Goal: Information Seeking & Learning: Learn about a topic

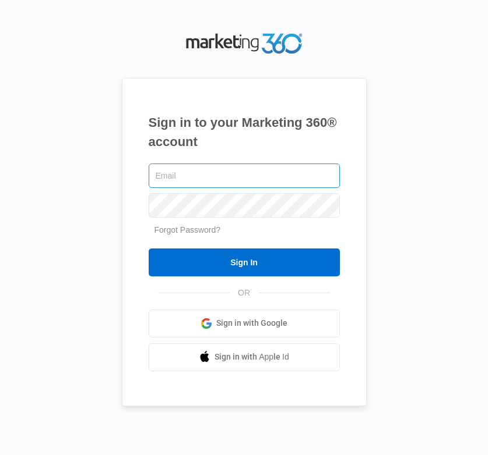
click at [224, 167] on input "text" at bounding box center [244, 176] width 191 height 24
type input "barbara.keim@madwire.com"
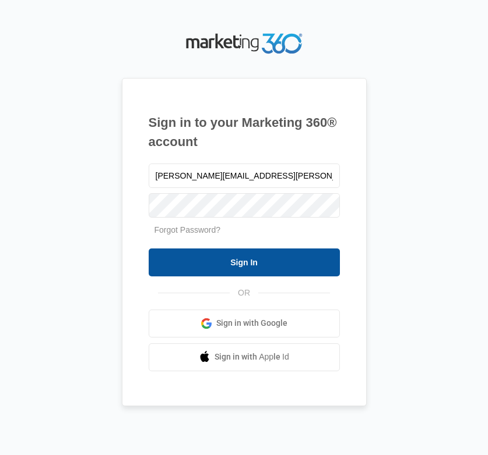
click at [211, 269] on input "Sign In" at bounding box center [244, 263] width 191 height 28
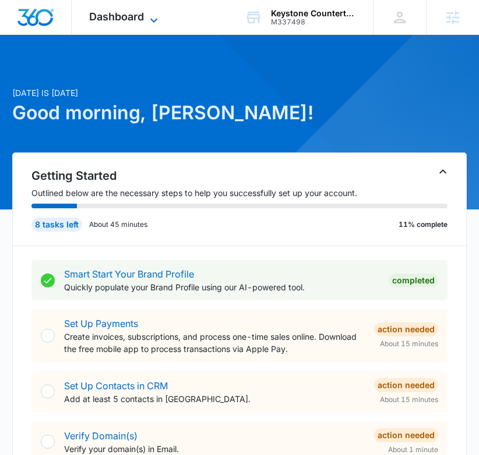
click at [108, 21] on span "Dashboard" at bounding box center [116, 16] width 55 height 12
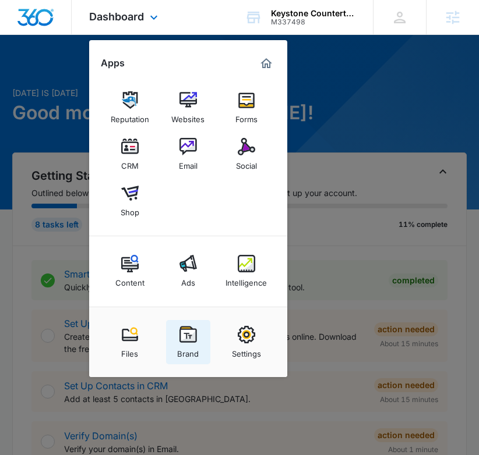
click at [182, 338] on img at bounding box center [187, 334] width 17 height 17
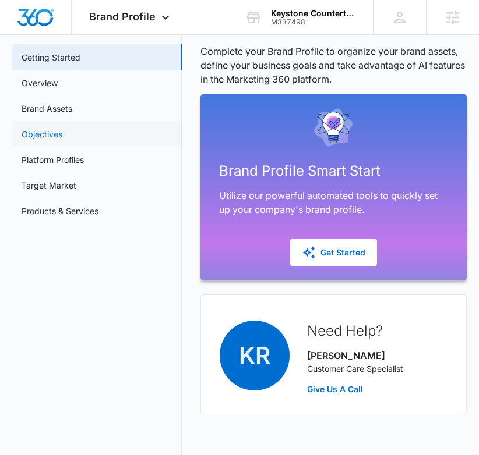
scroll to position [65, 0]
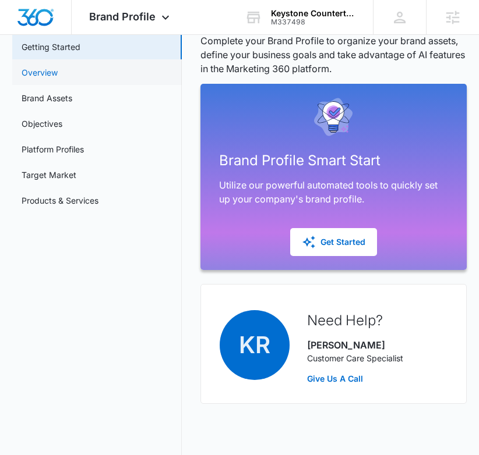
click at [58, 75] on link "Overview" at bounding box center [40, 72] width 36 height 12
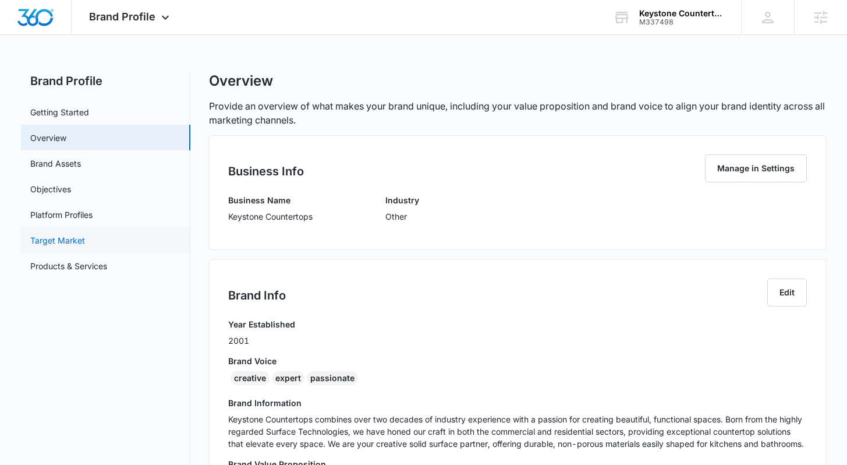
click at [55, 237] on link "Target Market" at bounding box center [57, 240] width 55 height 12
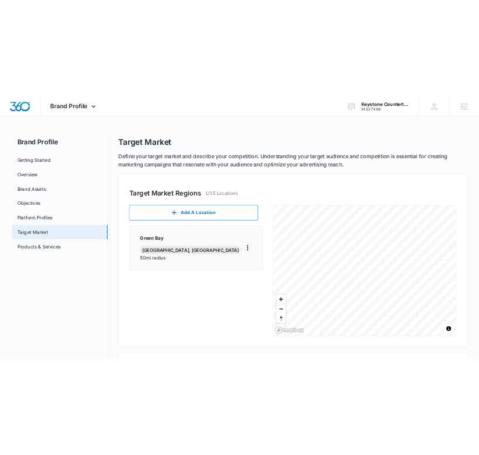
scroll to position [2, 0]
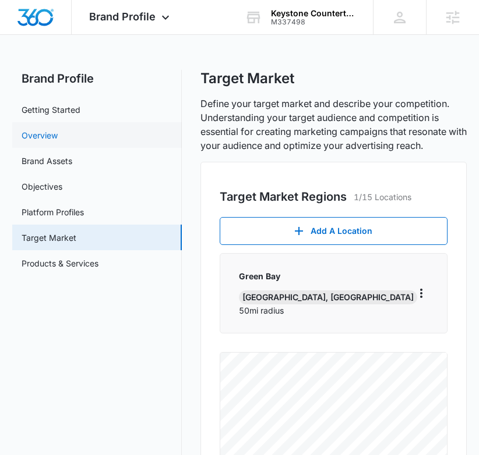
click at [57, 136] on link "Overview" at bounding box center [40, 135] width 36 height 12
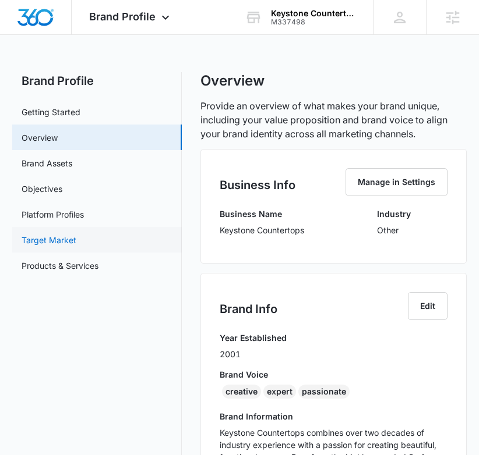
click at [66, 242] on link "Target Market" at bounding box center [49, 240] width 55 height 12
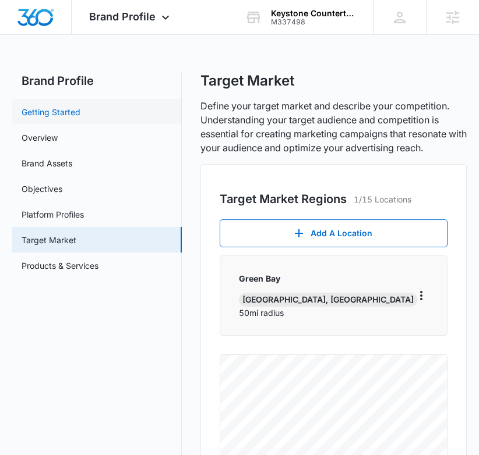
click at [68, 118] on link "Getting Started" at bounding box center [51, 112] width 59 height 12
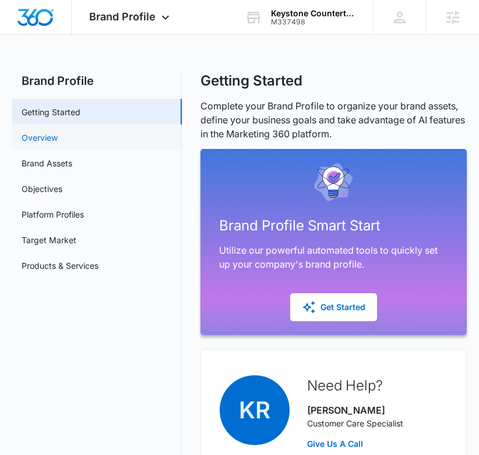
click at [58, 141] on link "Overview" at bounding box center [40, 138] width 36 height 12
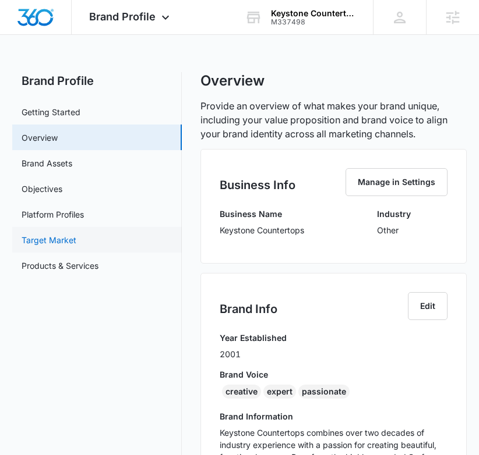
click at [76, 238] on link "Target Market" at bounding box center [49, 240] width 55 height 12
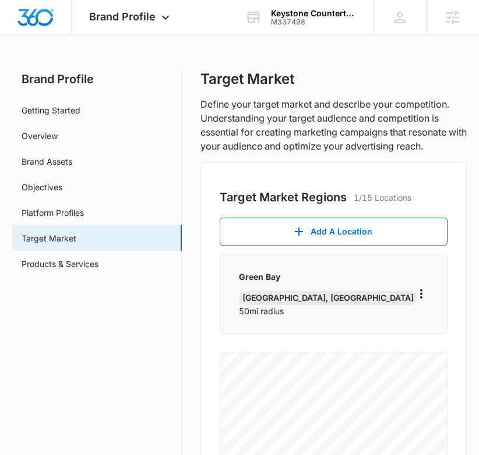
scroll to position [2, 0]
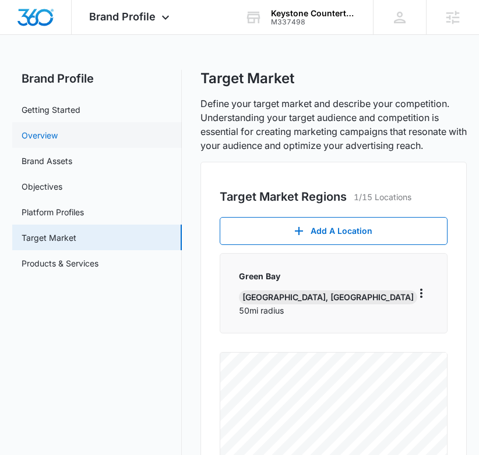
click at [53, 129] on link "Overview" at bounding box center [40, 135] width 36 height 12
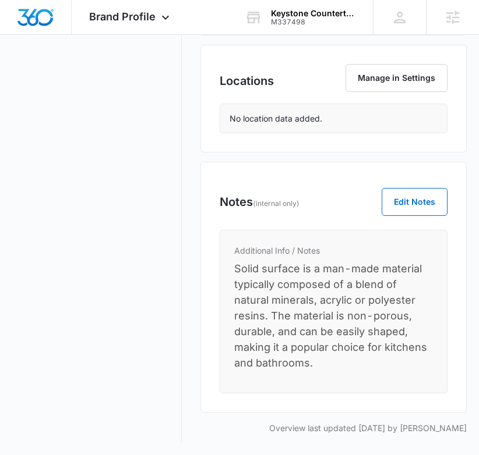
scroll to position [665, 0]
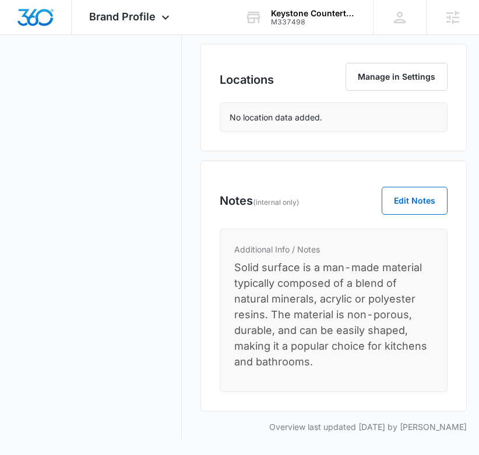
click at [280, 299] on span "Solid surface is a man-made material typically composed of a blend of natural m…" at bounding box center [330, 315] width 193 height 107
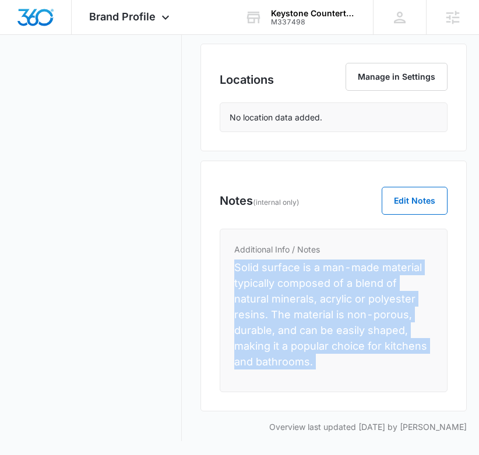
click at [280, 299] on span "Solid surface is a man-made material typically composed of a blend of natural m…" at bounding box center [330, 315] width 193 height 107
